Goal: Find specific page/section: Find specific page/section

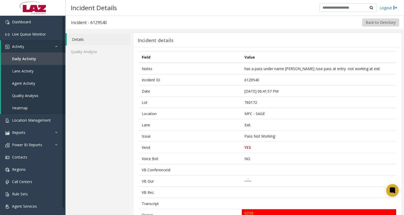
click at [376, 20] on button "Back to Directory" at bounding box center [380, 23] width 37 height 8
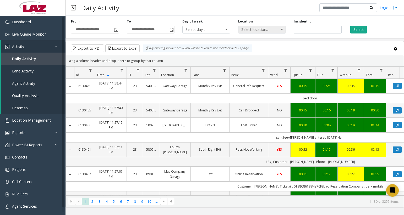
click at [255, 31] on span "Select location..." at bounding box center [257, 29] width 38 height 7
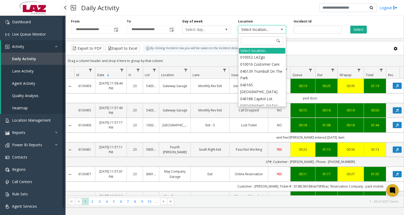
click at [30, 81] on link "Agent Activity" at bounding box center [33, 83] width 64 height 12
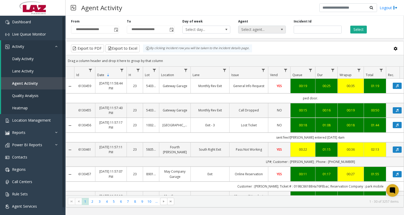
click at [253, 30] on span "Select agent..." at bounding box center [257, 29] width 38 height 7
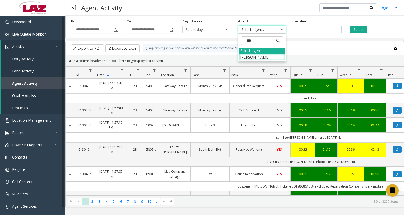
type input "****"
click at [252, 59] on li "[PERSON_NAME]" at bounding box center [262, 57] width 46 height 7
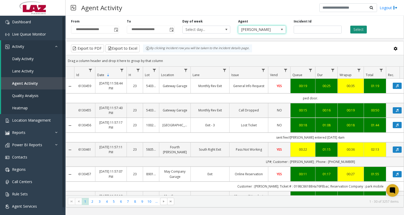
click at [353, 31] on button "Select" at bounding box center [358, 30] width 17 height 8
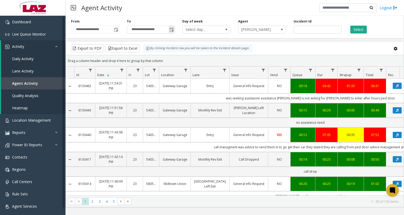
click at [171, 31] on span "Toggle popup" at bounding box center [171, 30] width 4 height 4
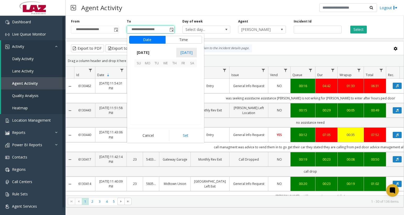
scroll to position [464, 0]
click at [177, 83] on span "11" at bounding box center [174, 80] width 9 height 9
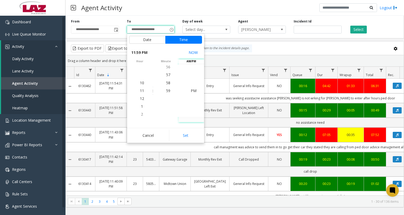
click at [184, 133] on button "Set" at bounding box center [185, 136] width 33 height 12
type input "**********"
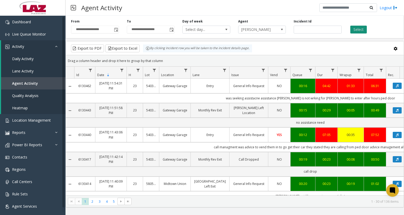
click at [353, 27] on button "Select" at bounding box center [358, 30] width 17 height 8
click at [402, 43] on kendo-grid-toolbar "Export to PDF Export to Excel By clicking Incident row you will be taken to the…" at bounding box center [235, 48] width 338 height 14
